Goal: Navigation & Orientation: Find specific page/section

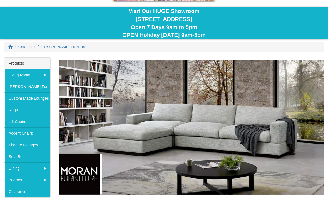
scroll to position [50, 0]
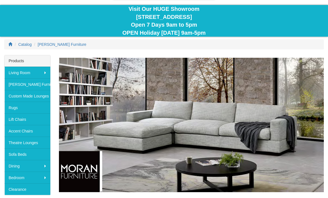
click at [22, 153] on link "Sofa Beds" at bounding box center [27, 154] width 46 height 12
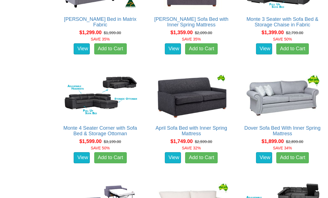
scroll to position [410, 0]
click at [276, 88] on img at bounding box center [282, 96] width 77 height 47
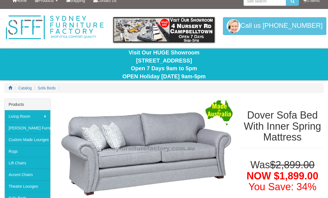
scroll to position [7, 0]
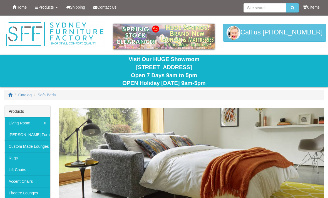
scroll to position [410, 0]
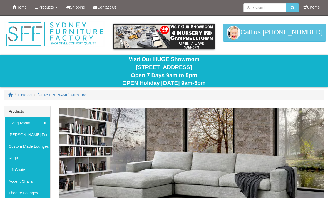
scroll to position [68, 0]
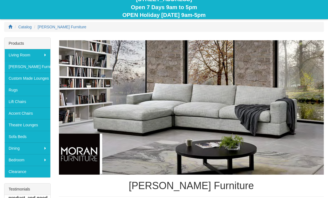
click at [18, 66] on link "[PERSON_NAME] Furniture" at bounding box center [27, 67] width 46 height 12
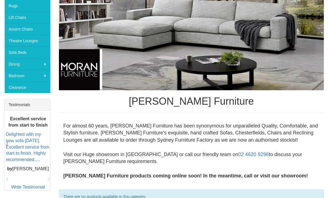
scroll to position [152, 0]
